Goal: Task Accomplishment & Management: Manage account settings

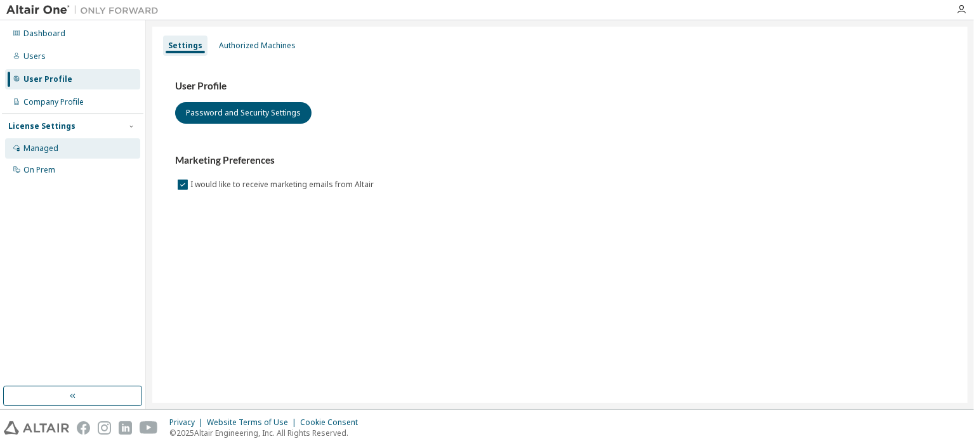
click at [59, 149] on div "Managed" at bounding box center [72, 148] width 135 height 20
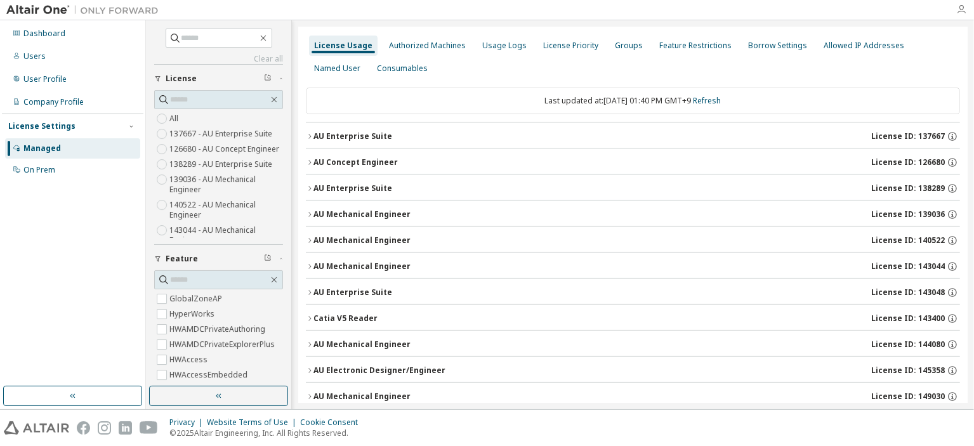
click at [962, 10] on icon "button" at bounding box center [961, 9] width 10 height 10
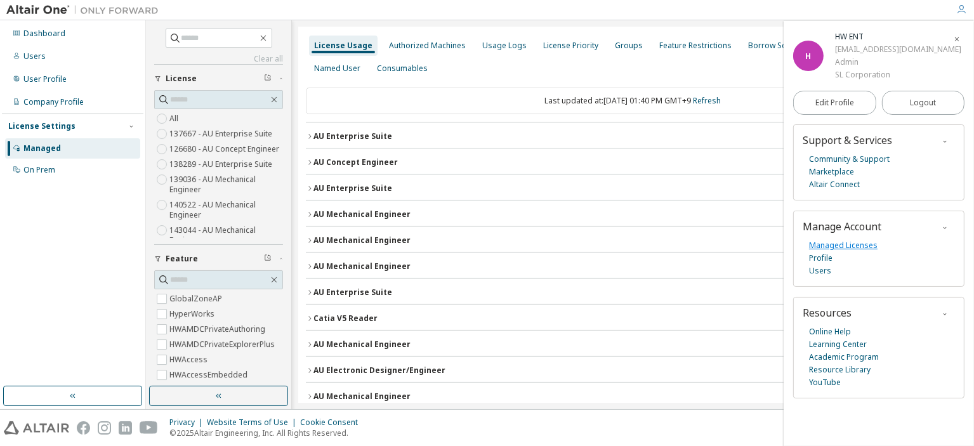
click at [849, 244] on link "Managed Licenses" at bounding box center [843, 245] width 69 height 13
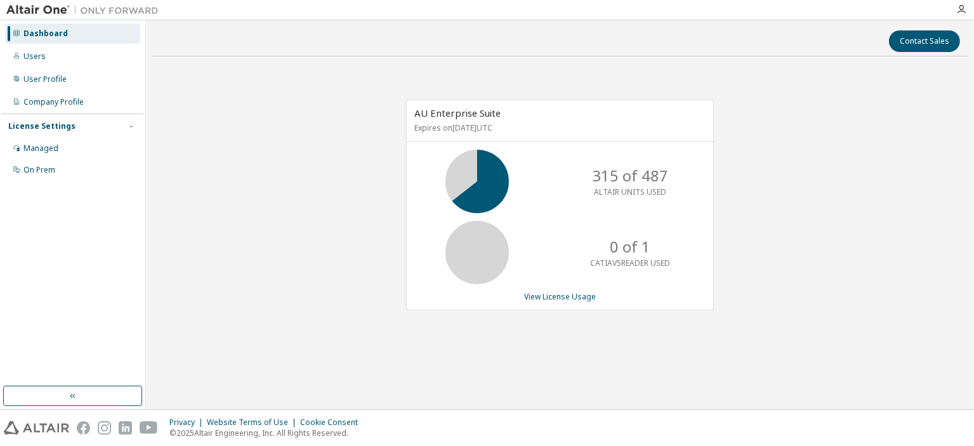
click at [614, 172] on p "315 of 487" at bounding box center [630, 176] width 76 height 22
click at [590, 300] on link "View License Usage" at bounding box center [560, 296] width 72 height 11
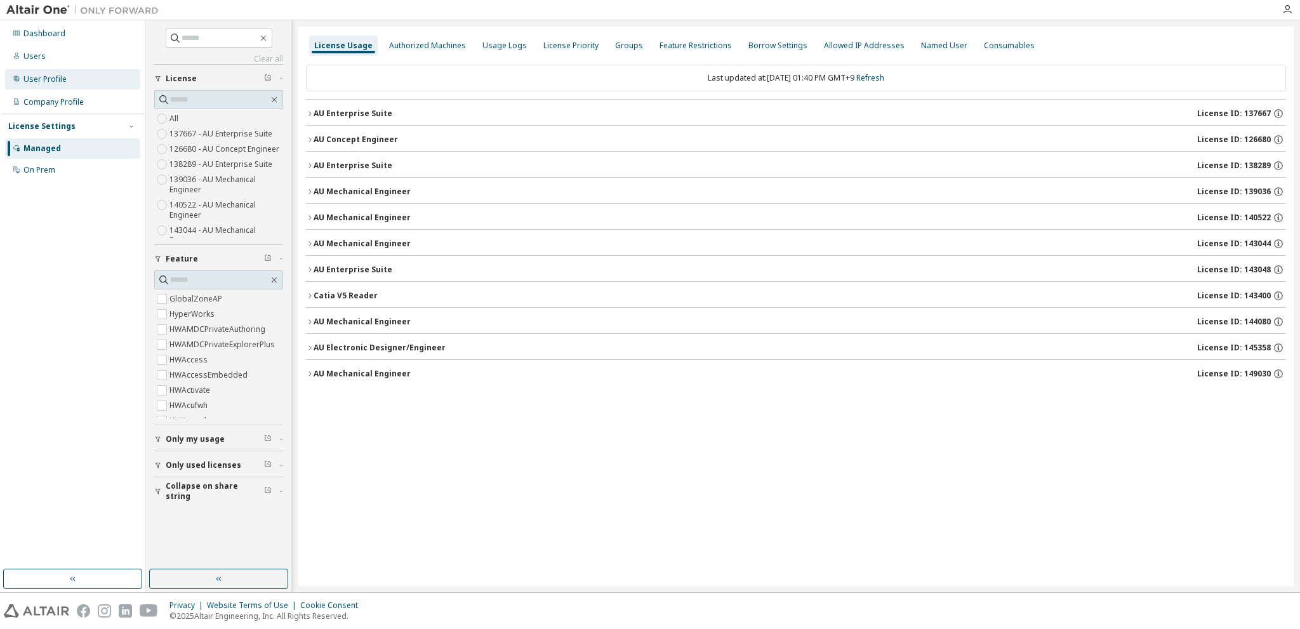
click at [44, 77] on div "User Profile" at bounding box center [44, 79] width 43 height 10
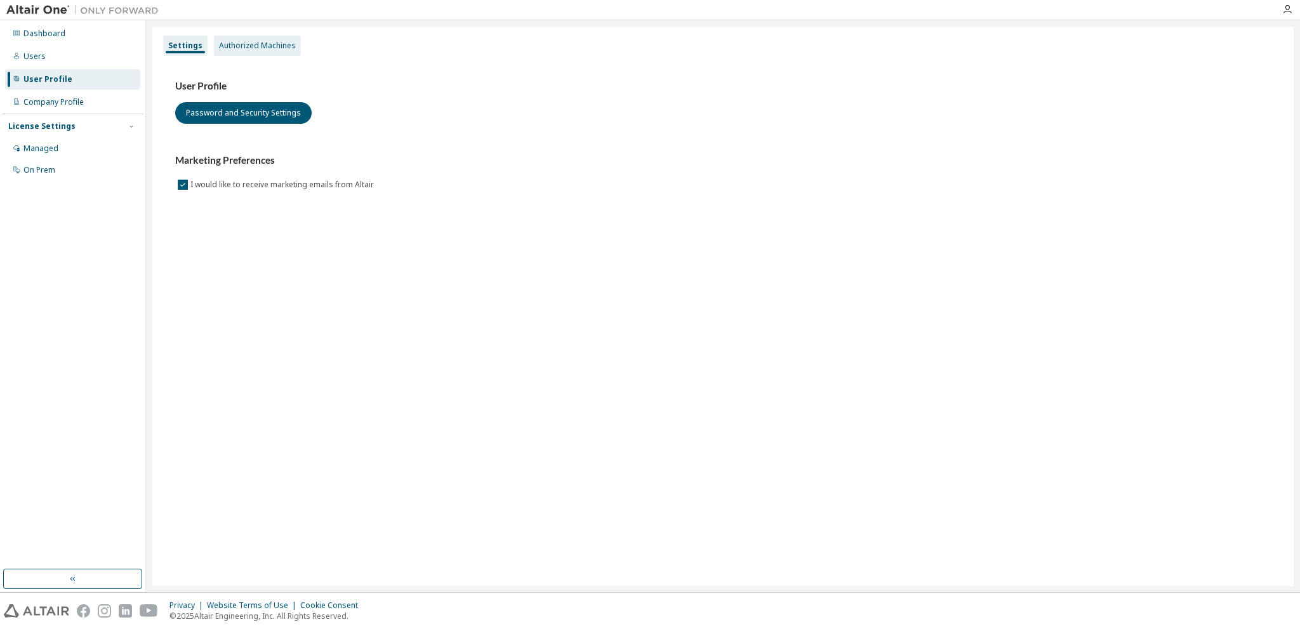
click at [249, 44] on div "Authorized Machines" at bounding box center [257, 46] width 77 height 10
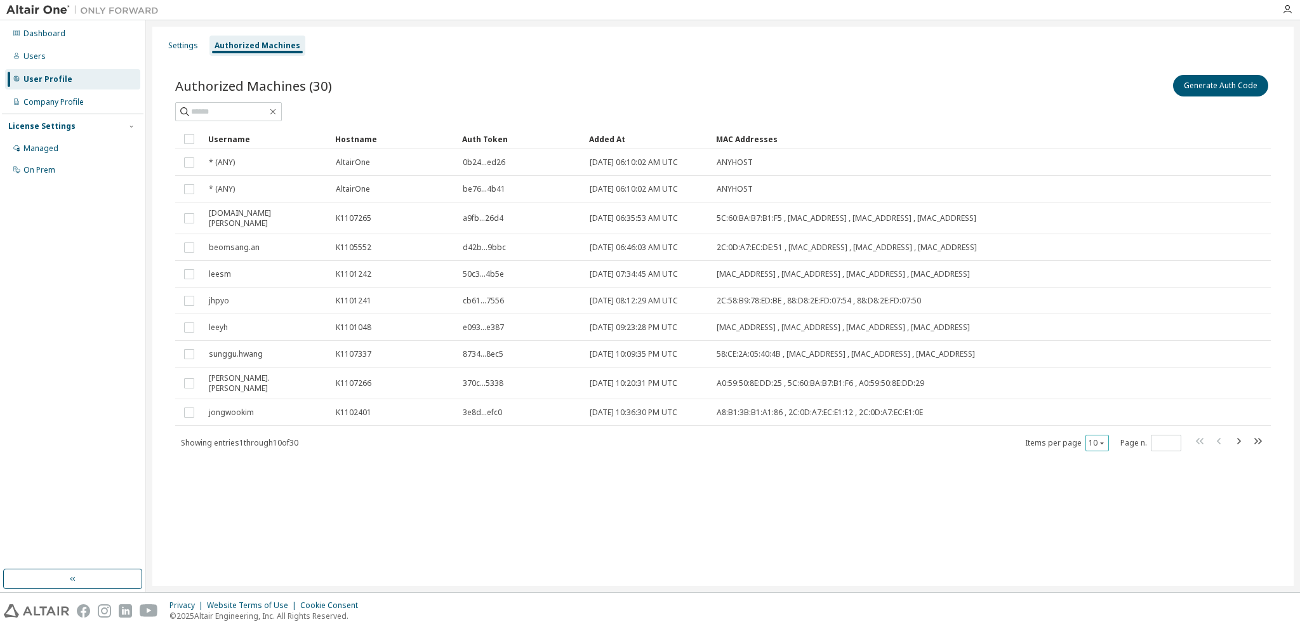
click at [974, 439] on icon "button" at bounding box center [1102, 443] width 8 height 8
click at [974, 446] on div "50" at bounding box center [1136, 494] width 102 height 15
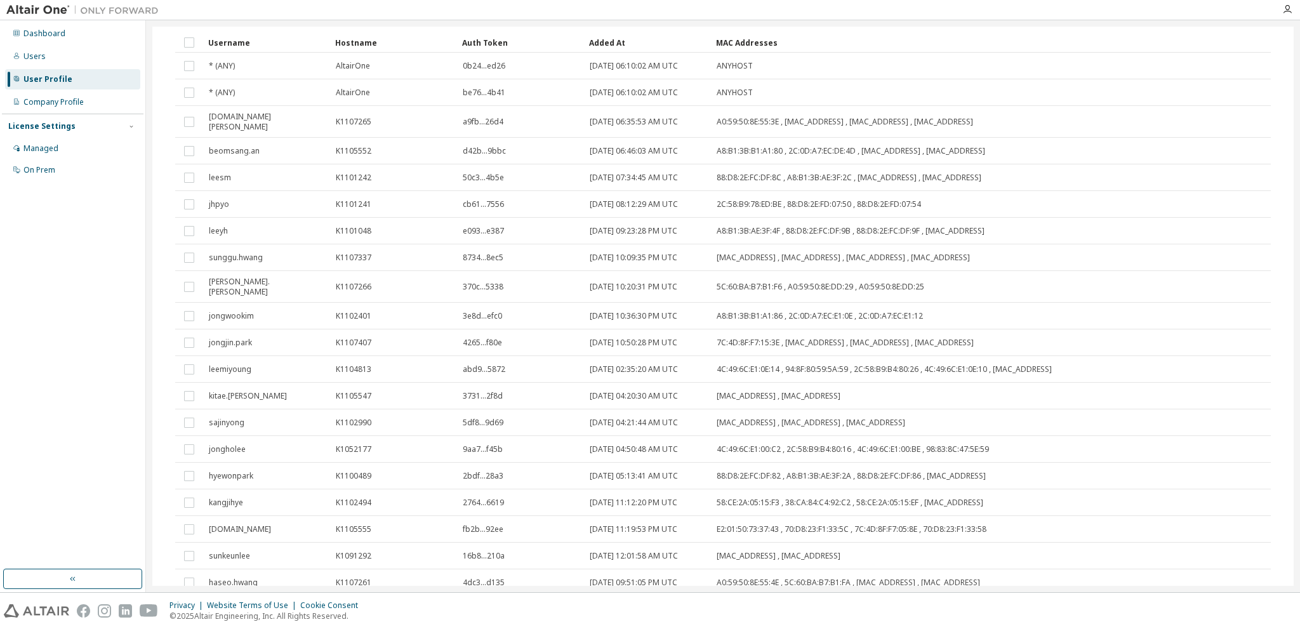
scroll to position [95, 0]
